Goal: Information Seeking & Learning: Understand process/instructions

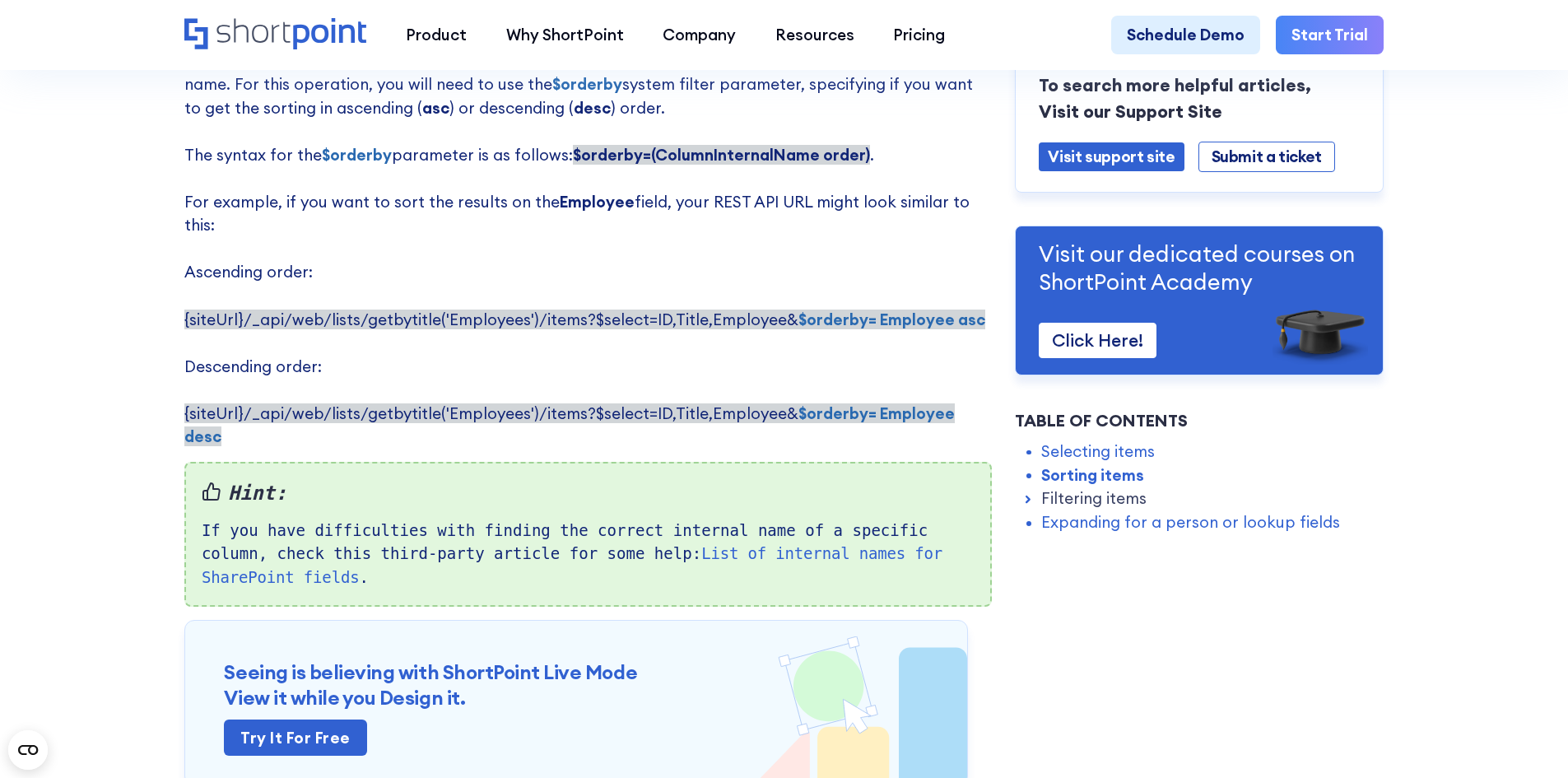
scroll to position [1316, 0]
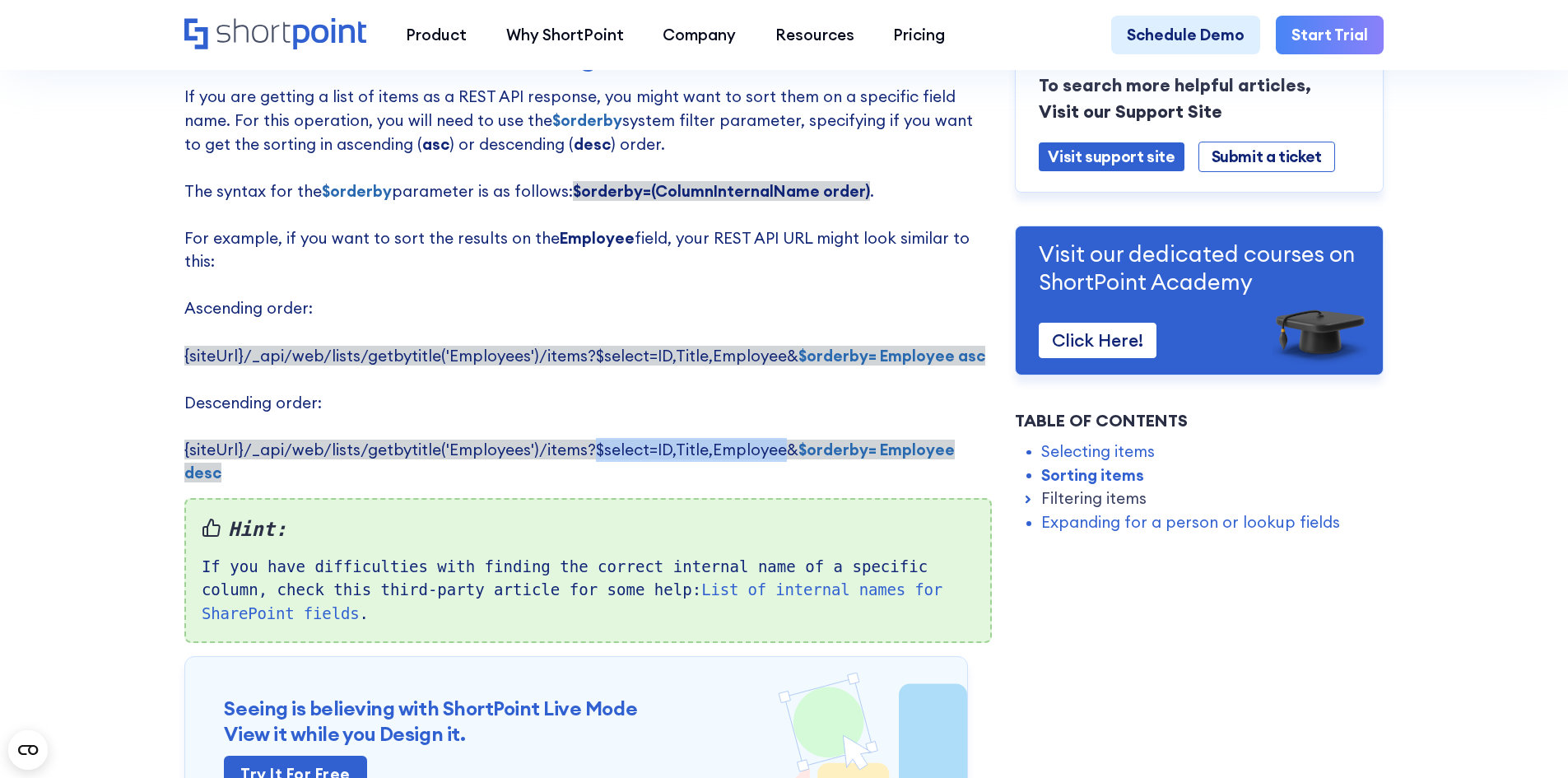
drag, startPoint x: 586, startPoint y: 436, endPoint x: 775, endPoint y: 437, distance: 189.0
click at [775, 440] on span "{siteUrl}/_api/web/lists/getbytitle('Employees')/items?$select=ID,Title,Employe…" at bounding box center [570, 461] width 770 height 43
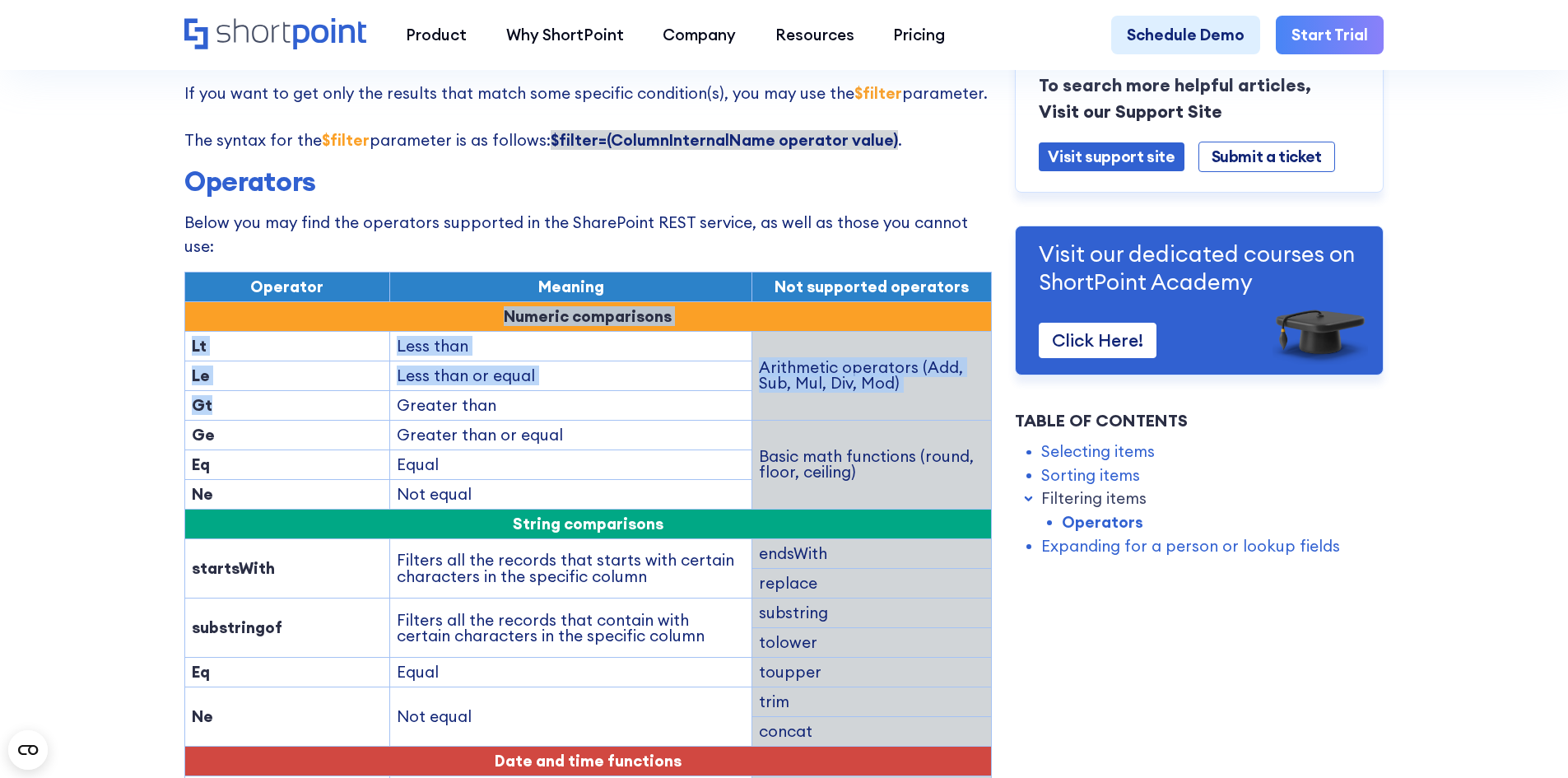
drag, startPoint x: 215, startPoint y: 279, endPoint x: 220, endPoint y: 362, distance: 83.2
click at [219, 359] on tbody "Operator Meaning Not supported operators Numeric comparisons Lt Less than Arith…" at bounding box center [588, 665] width 806 height 787
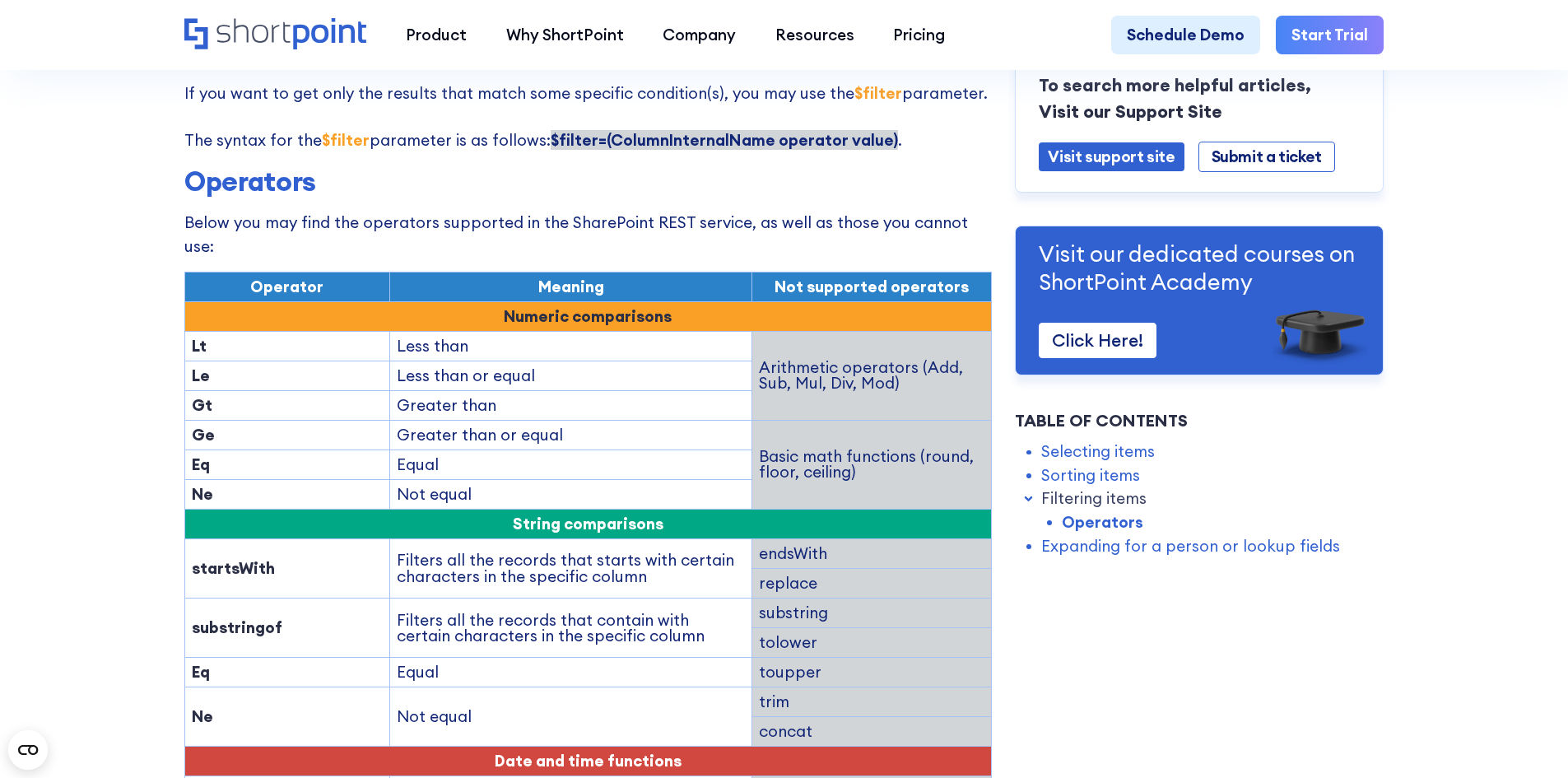
click at [293, 419] on tbody "Operator Meaning Not supported operators Numeric comparisons Lt Less than Arith…" at bounding box center [588, 665] width 806 height 787
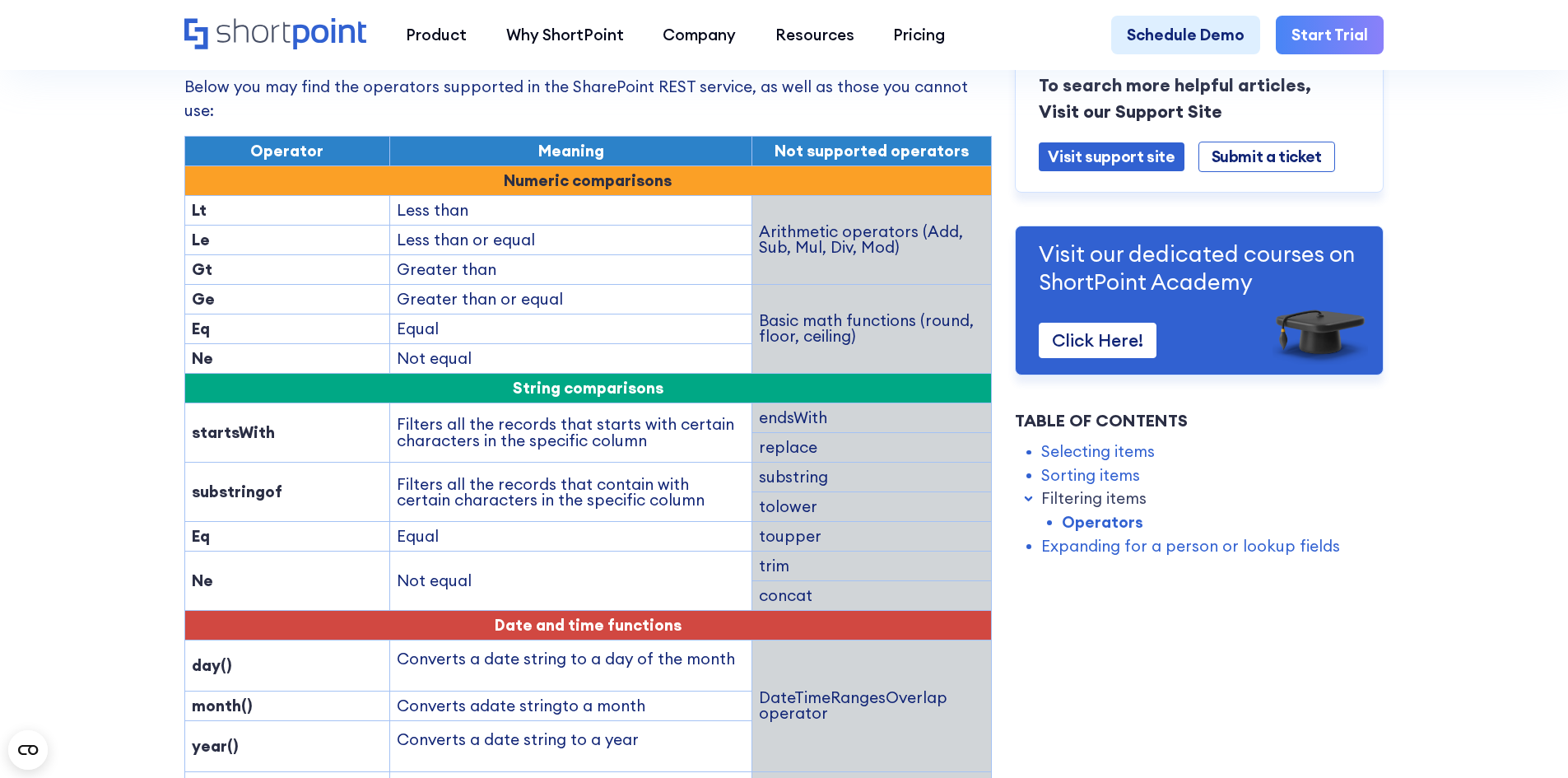
scroll to position [2304, 0]
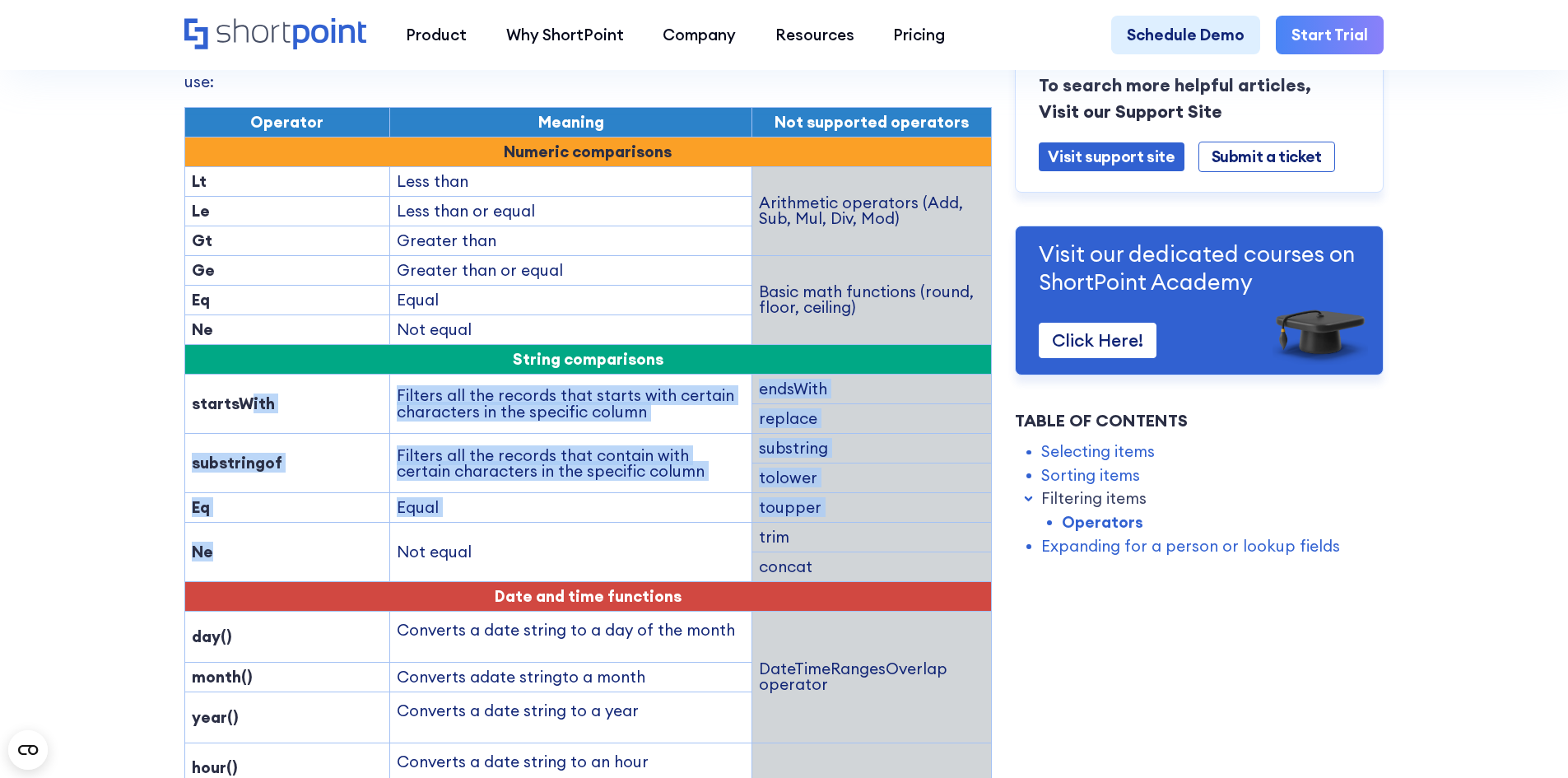
drag, startPoint x: 241, startPoint y: 336, endPoint x: 252, endPoint y: 476, distance: 140.4
click at [252, 476] on tbody "Operator Meaning Not supported operators Numeric comparisons Lt Less than Arith…" at bounding box center [588, 501] width 806 height 787
click at [371, 493] on td "Eq" at bounding box center [287, 508] width 205 height 30
drag, startPoint x: 332, startPoint y: 323, endPoint x: 429, endPoint y: 459, distance: 167.0
click at [350, 457] on tbody "Operator Meaning Not supported operators Numeric comparisons Lt Less than Arith…" at bounding box center [588, 501] width 806 height 787
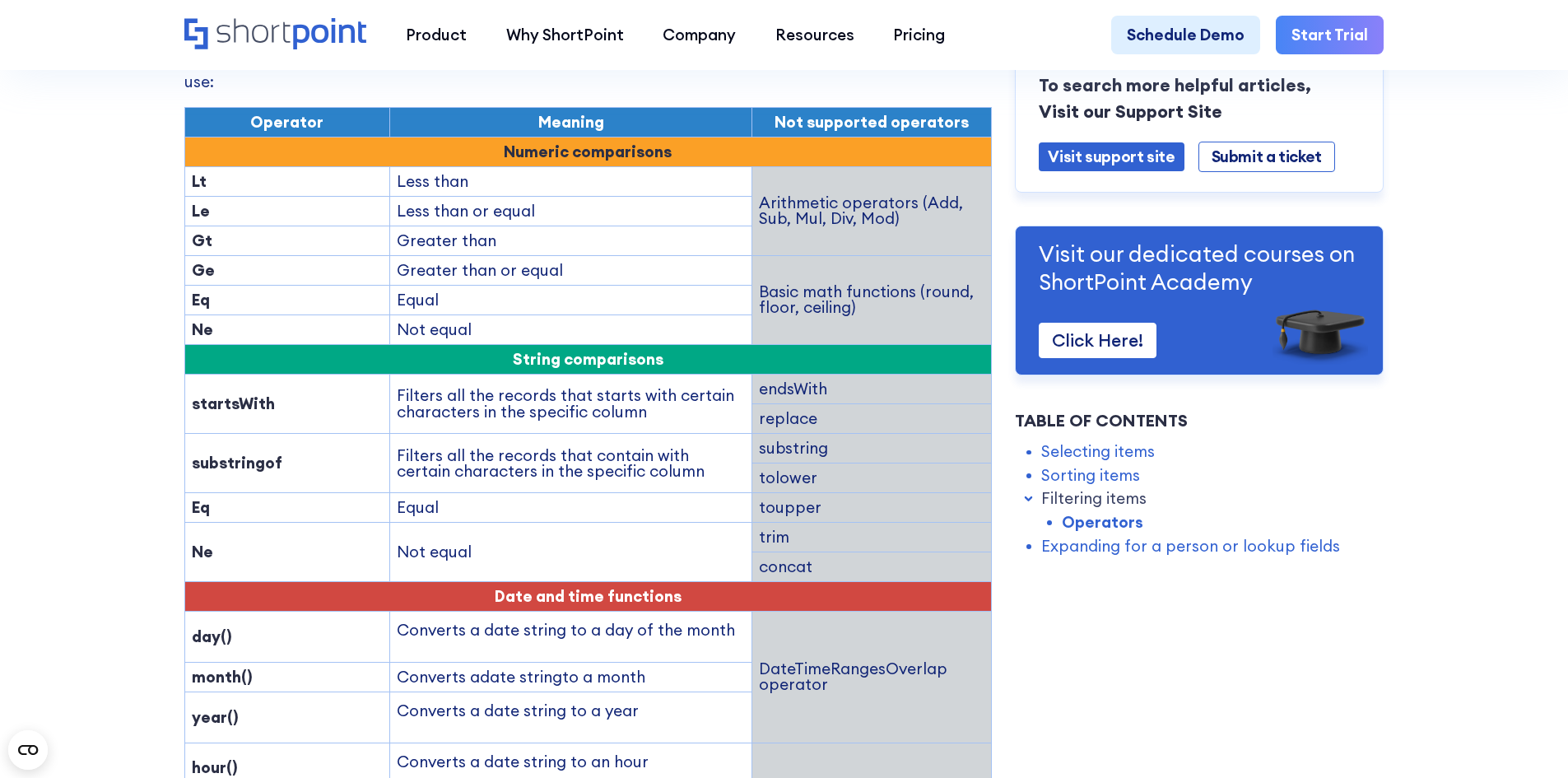
click at [572, 493] on td "Equal" at bounding box center [571, 508] width 362 height 30
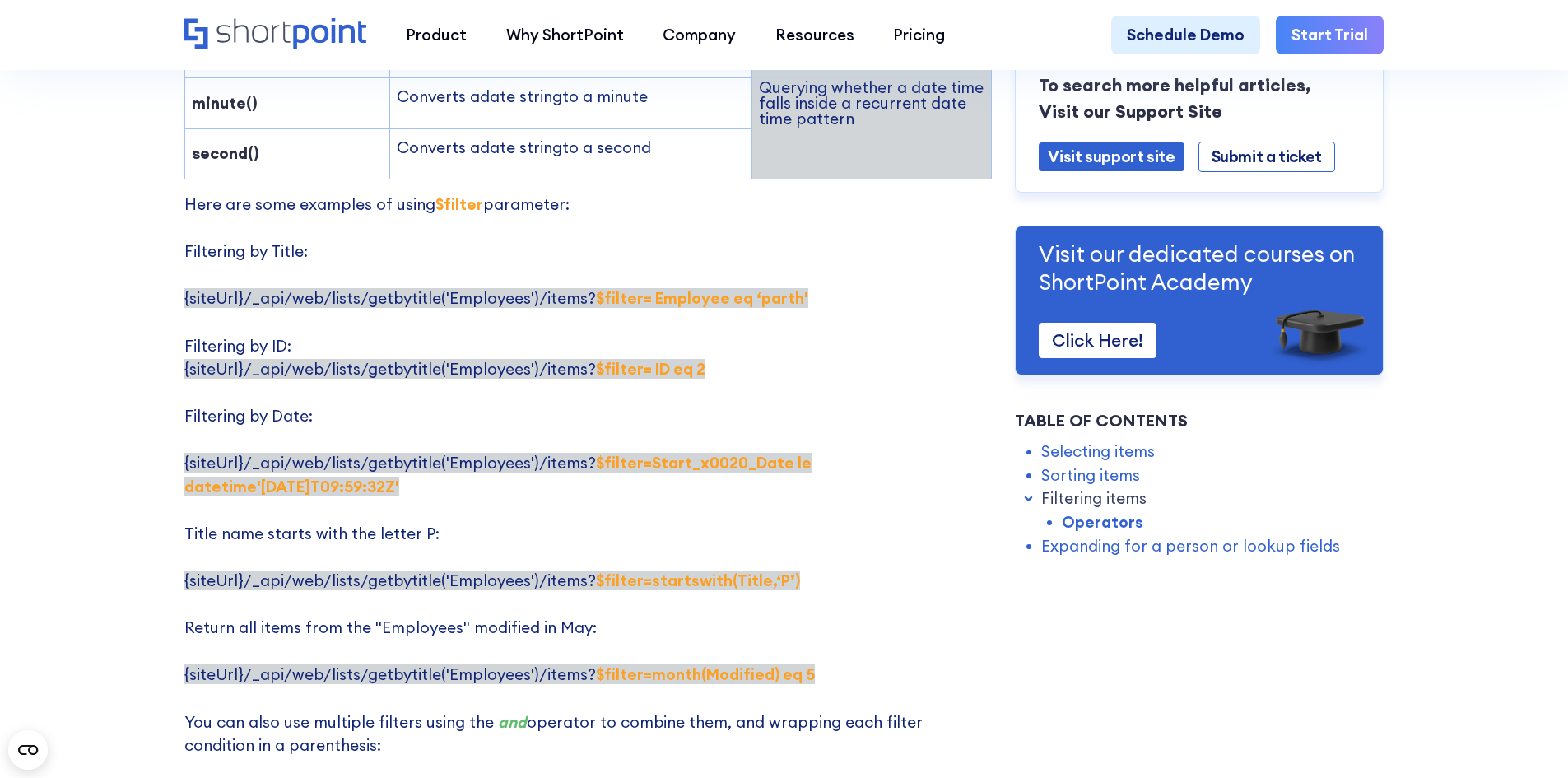
scroll to position [3045, 0]
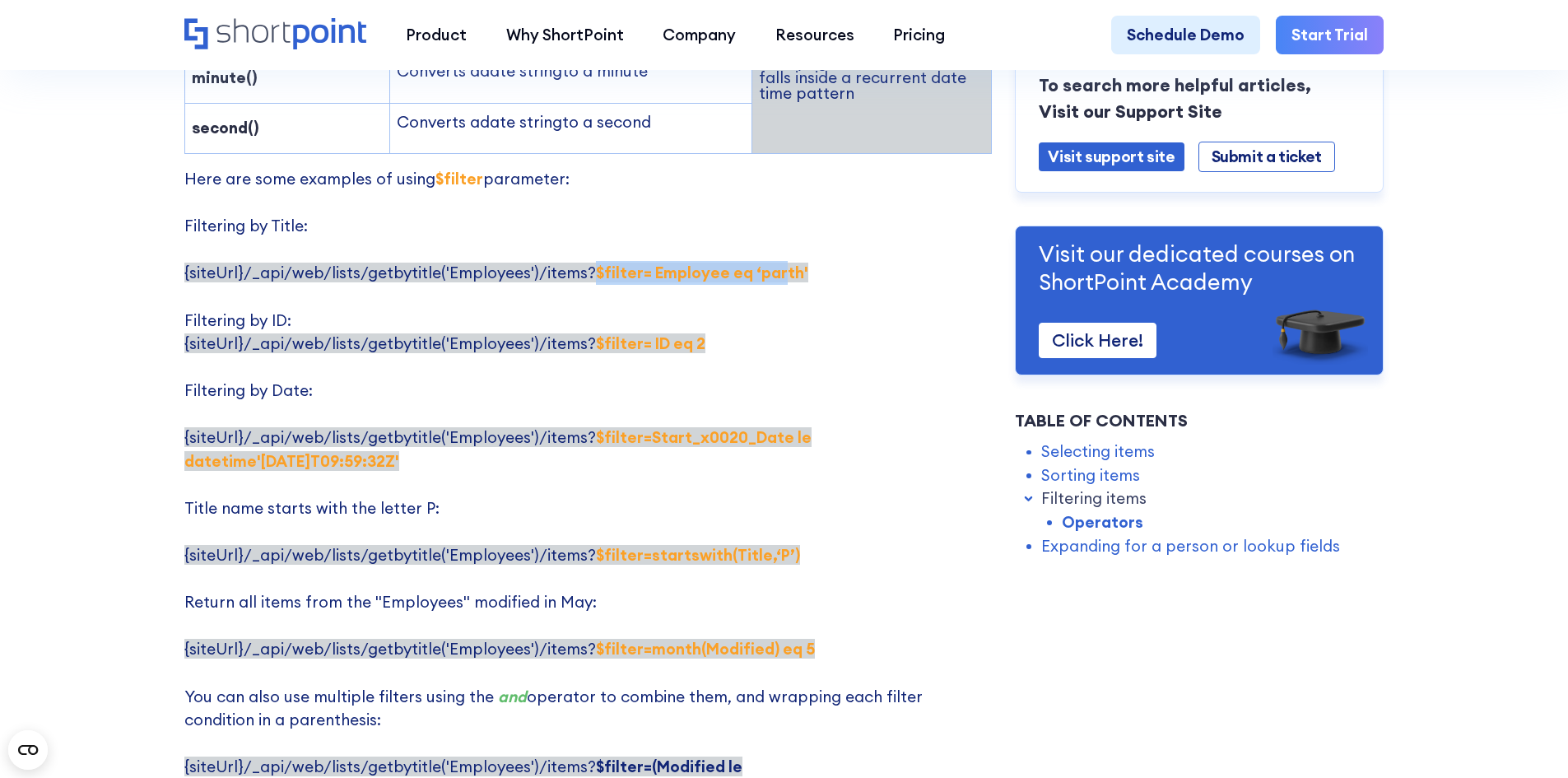
drag, startPoint x: 580, startPoint y: 219, endPoint x: 771, endPoint y: 228, distance: 191.2
click at [771, 263] on span "{siteUrl}/_api/web/lists/getbytitle('Employees')/items? $filter= Employee eq ‘[…" at bounding box center [497, 272] width 624 height 20
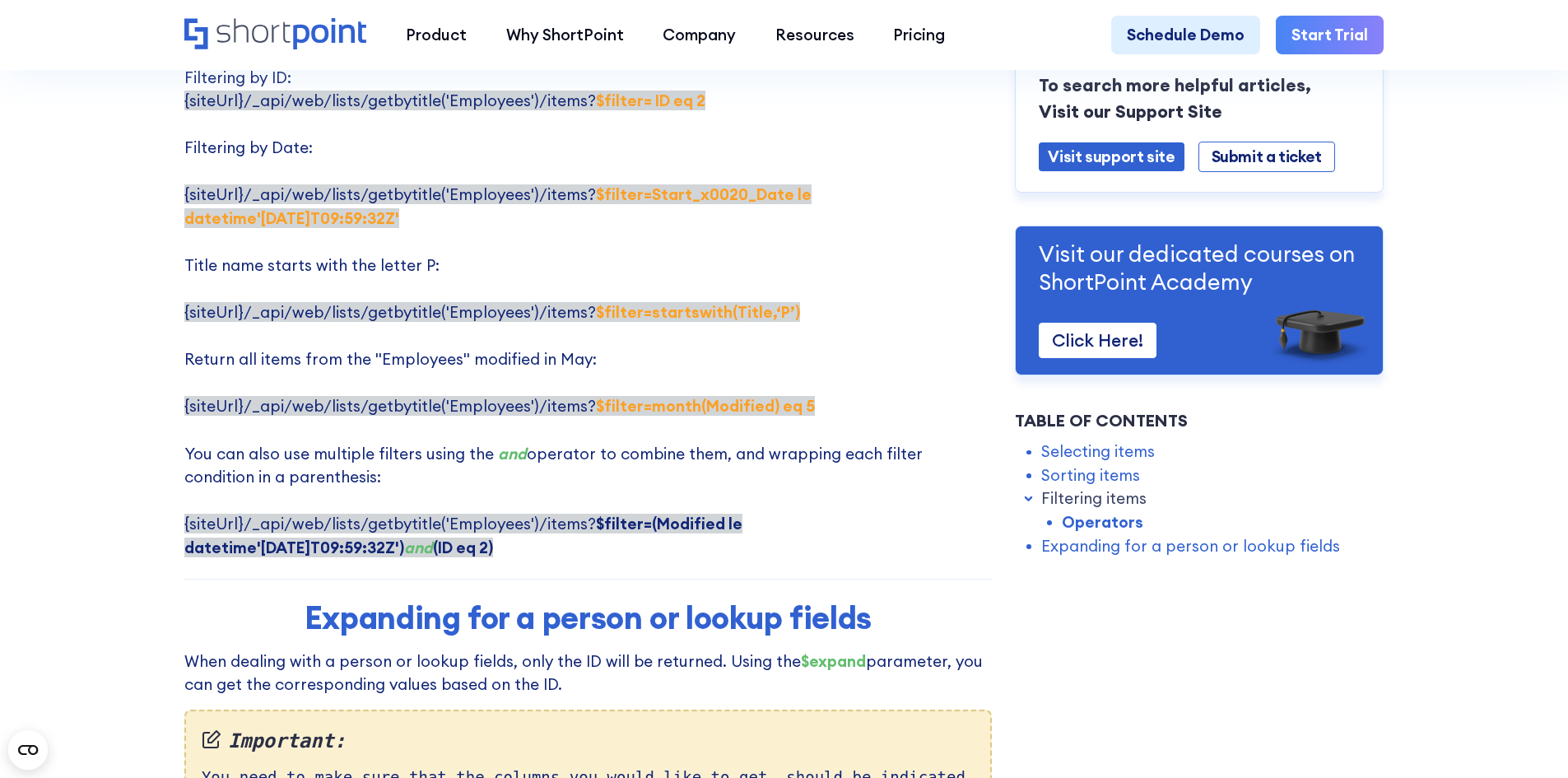
scroll to position [3291, 0]
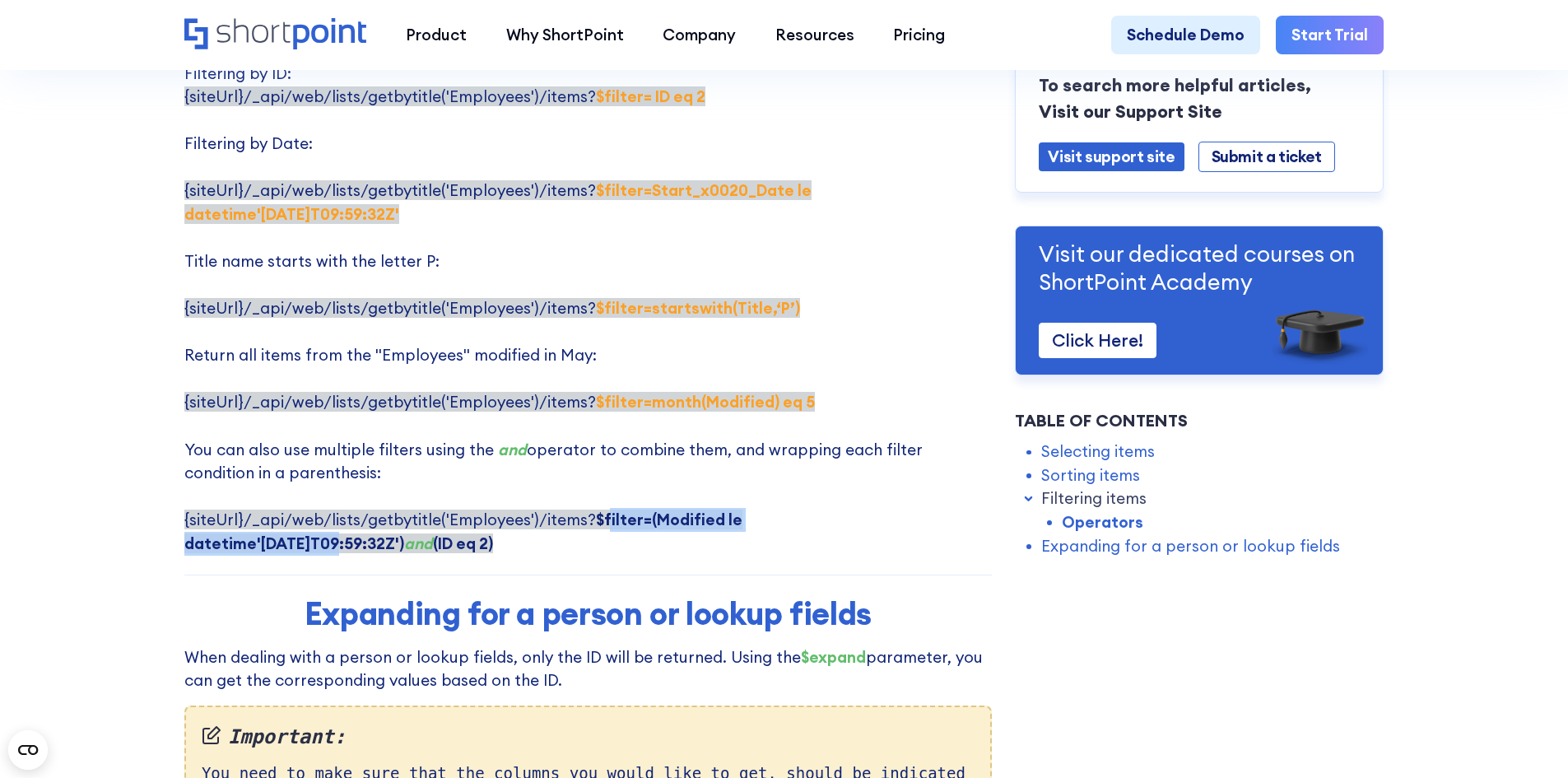
drag, startPoint x: 595, startPoint y: 475, endPoint x: 878, endPoint y: 474, distance: 283.0
click at [742, 509] on strong "$filter=(Modified le datetime'[DATE]T09:59:32Z')" at bounding box center [463, 531] width 558 height 43
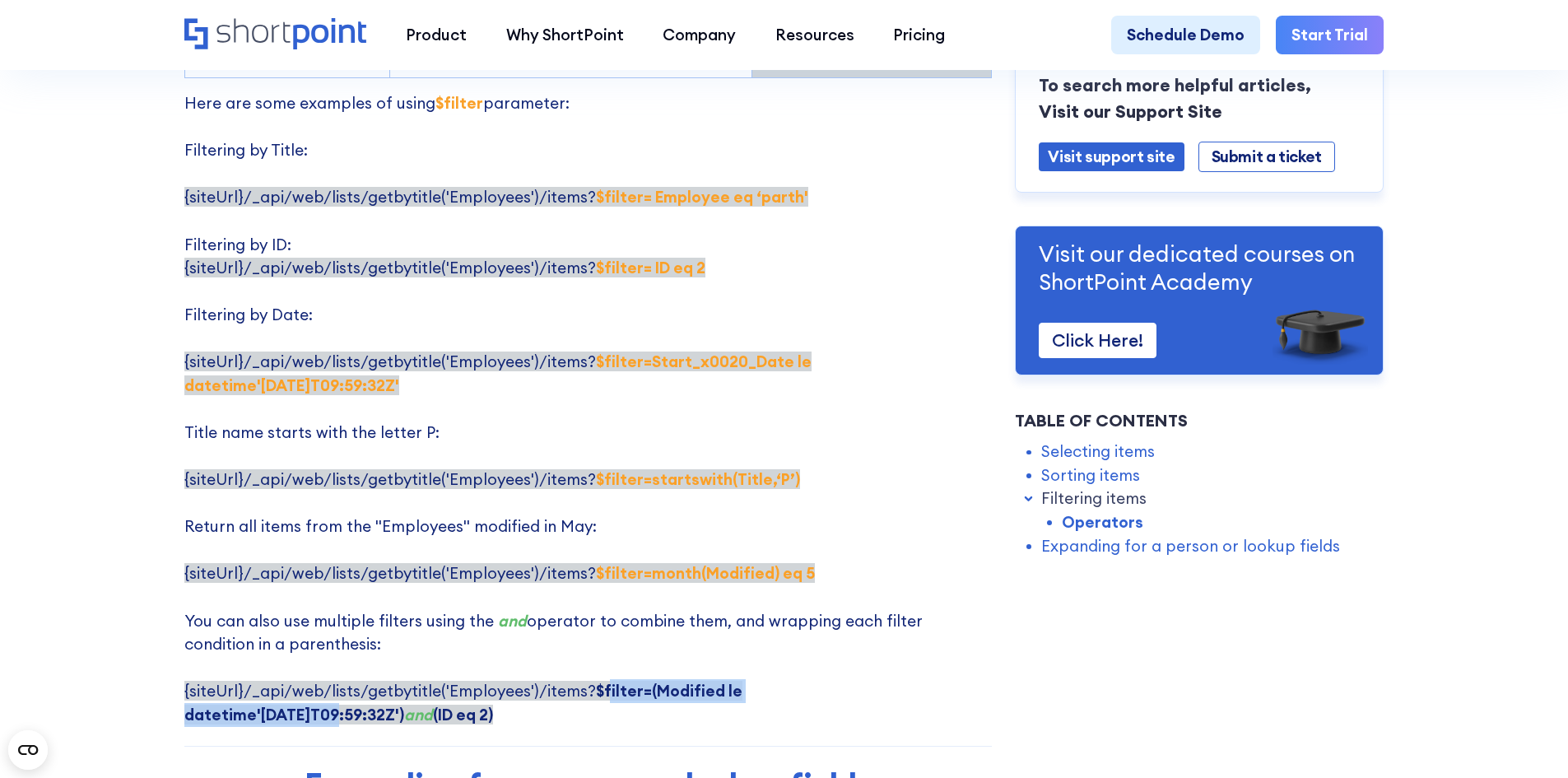
scroll to position [3127, 0]
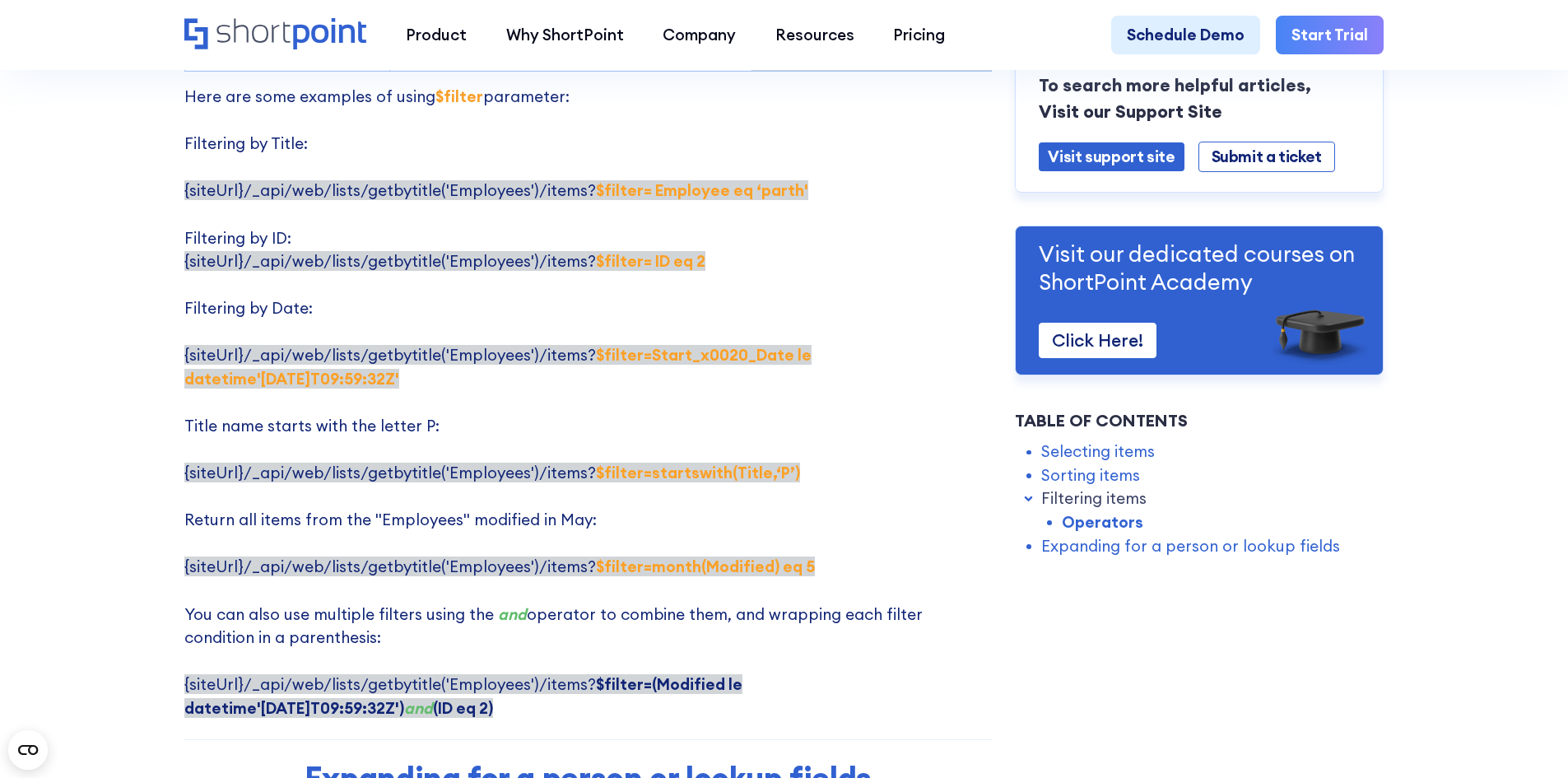
click at [835, 395] on p "Here are some examples of using $filter parameter: Filtering by Title: {siteUrl…" at bounding box center [588, 402] width 807 height 634
click at [892, 416] on p "Here are some examples of using $filter parameter: Filtering by Title: {siteUrl…" at bounding box center [588, 402] width 807 height 634
click at [645, 344] on p "Here are some examples of using $filter parameter: Filtering by Title: {siteUrl…" at bounding box center [588, 402] width 807 height 634
